Goal: Transaction & Acquisition: Purchase product/service

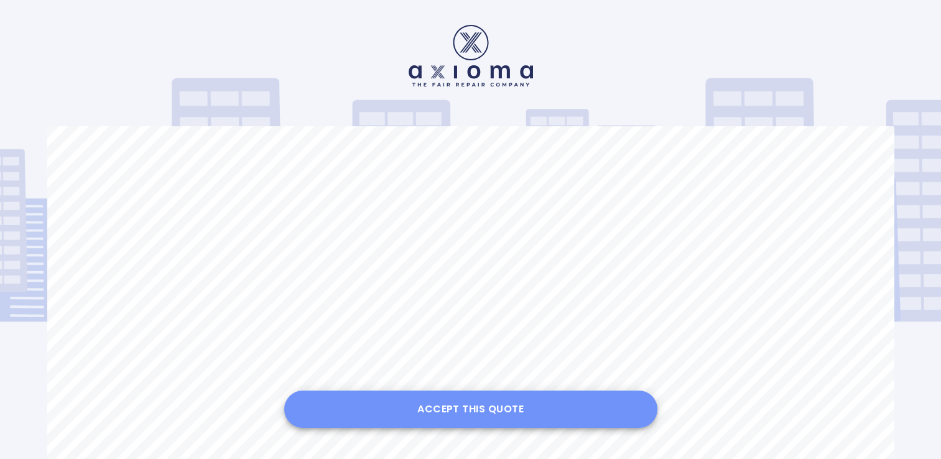
click at [541, 412] on button "Accept this Quote" at bounding box center [470, 409] width 373 height 37
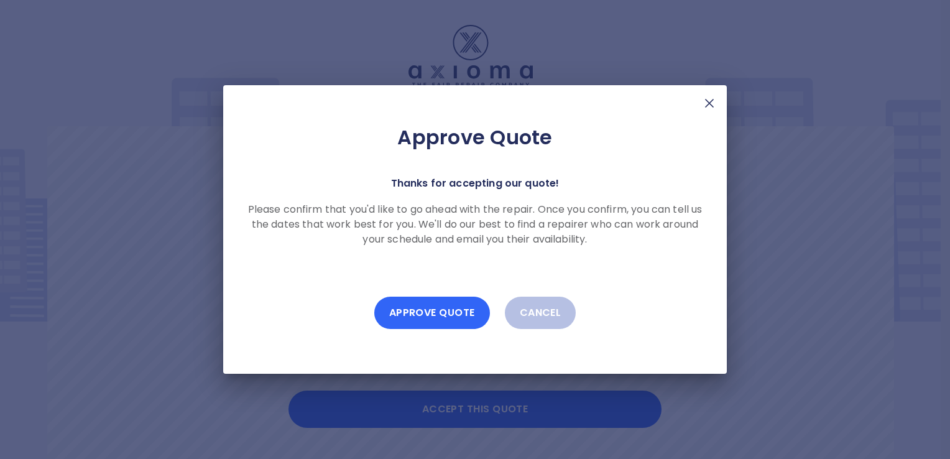
click at [469, 315] on button "Approve Quote" at bounding box center [432, 313] width 116 height 32
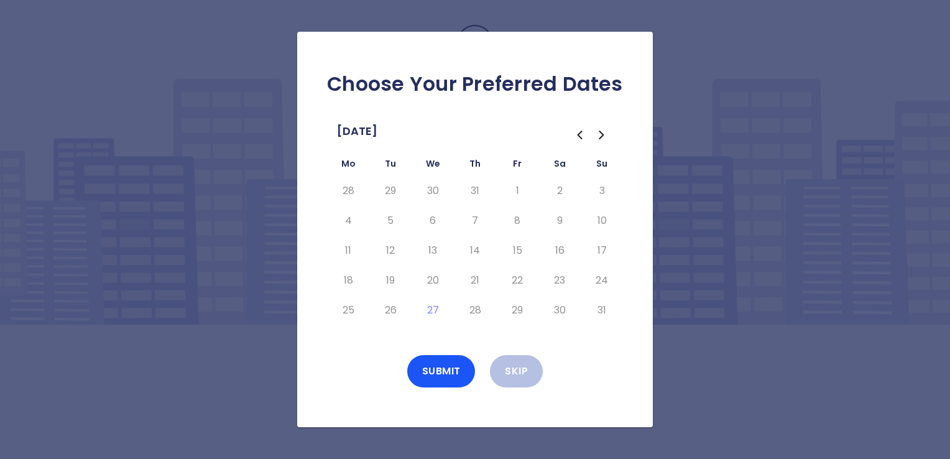
click at [599, 141] on icon "Go to the Next Month" at bounding box center [601, 134] width 15 height 15
click at [474, 190] on button "4" at bounding box center [475, 191] width 22 height 20
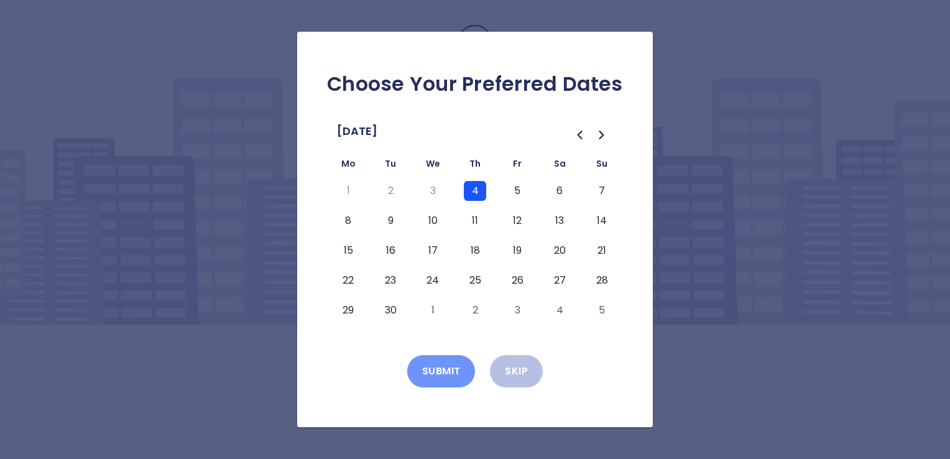
click at [444, 367] on button "Submit" at bounding box center [441, 371] width 68 height 32
